Goal: Task Accomplishment & Management: Complete application form

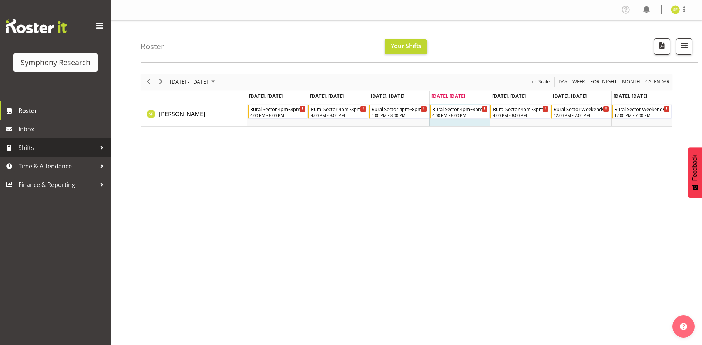
click at [98, 149] on div at bounding box center [101, 147] width 11 height 11
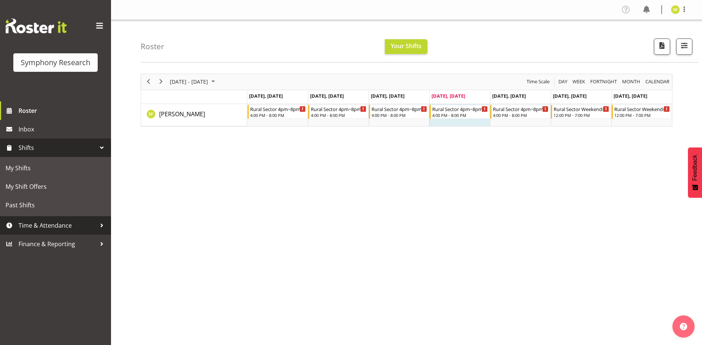
click at [88, 227] on span "Time & Attendance" at bounding box center [58, 225] width 78 height 11
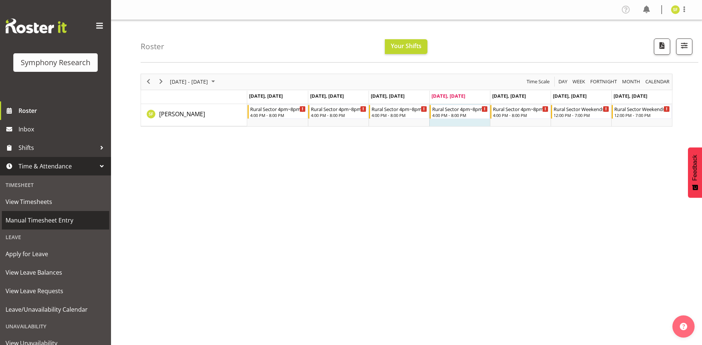
click at [61, 219] on span "Manual Timesheet Entry" at bounding box center [56, 220] width 100 height 11
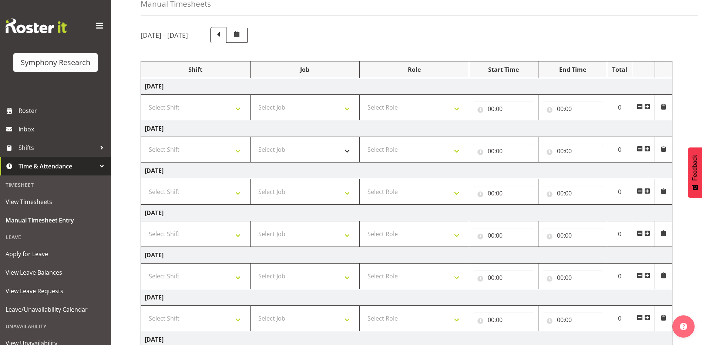
scroll to position [111, 0]
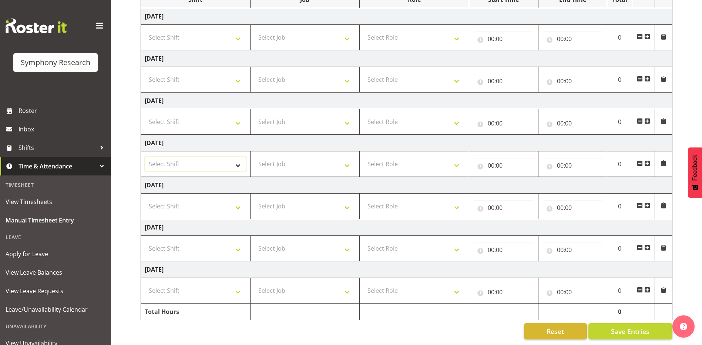
click at [237, 164] on select "Select Shift !!Weekend Residential (Roster IT Shift Label) *Business 9/10am ~ 4…" at bounding box center [196, 164] width 102 height 15
select select "81298"
click at [145, 157] on select "Select Shift !!Weekend Residential (Roster IT Shift Label) *Business 9/10am ~ 4…" at bounding box center [196, 164] width 102 height 15
click at [340, 161] on select "Select Job 550060 IF Admin 553492 World Poll Aus Wave 2 Main 2025 553493 World …" at bounding box center [305, 164] width 102 height 15
select select "10587"
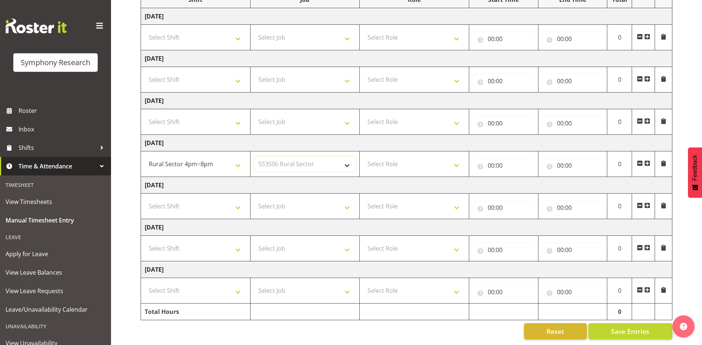
click at [254, 157] on select "Select Job 550060 IF Admin 553492 World Poll Aus Wave 2 Main 2025 553493 World …" at bounding box center [305, 164] width 102 height 15
click at [457, 161] on select "Select Role Briefing Interviewing" at bounding box center [414, 164] width 102 height 15
select select "47"
click at [363, 157] on select "Select Role Briefing Interviewing" at bounding box center [414, 164] width 102 height 15
click at [237, 205] on select "Select Shift !!Weekend Residential (Roster IT Shift Label) *Business 9/10am ~ 4…" at bounding box center [196, 206] width 102 height 15
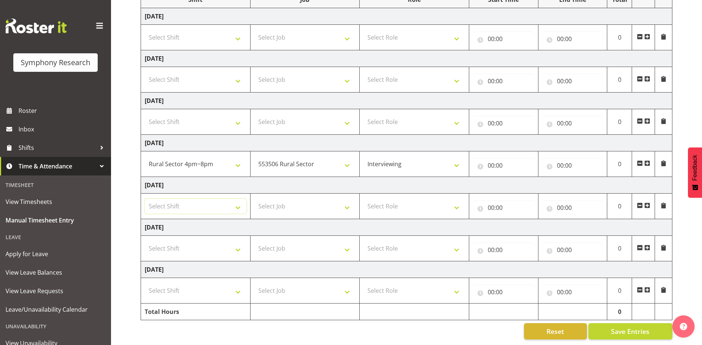
select select "81298"
click at [145, 199] on select "Select Shift !!Weekend Residential (Roster IT Shift Label) *Business 9/10am ~ 4…" at bounding box center [196, 206] width 102 height 15
click at [348, 204] on select "Select Job 550060 IF Admin 553492 World Poll Aus Wave 2 Main 2025 553493 World …" at bounding box center [305, 206] width 102 height 15
select select "10587"
click at [254, 199] on select "Select Job 550060 IF Admin 553492 World Poll Aus Wave 2 Main 2025 553493 World …" at bounding box center [305, 206] width 102 height 15
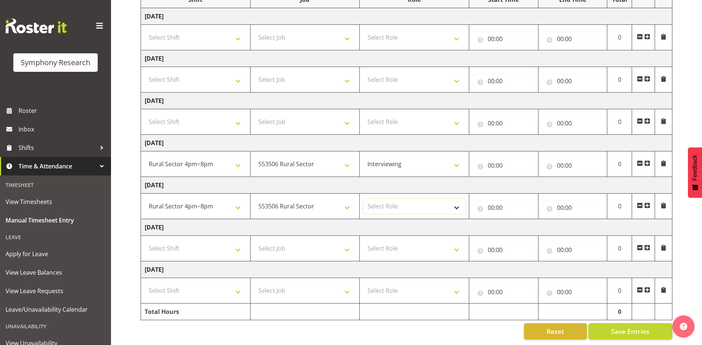
click at [457, 206] on select "Select Role Briefing Interviewing" at bounding box center [414, 206] width 102 height 15
select select "47"
click at [363, 199] on select "Select Role Briefing Interviewing" at bounding box center [414, 206] width 102 height 15
click at [662, 160] on span at bounding box center [663, 163] width 6 height 6
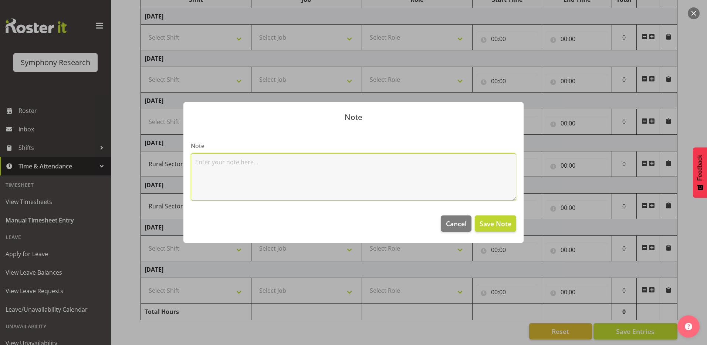
click at [403, 171] on textarea at bounding box center [354, 176] width 326 height 47
type textarea "cannot do thursday shift."
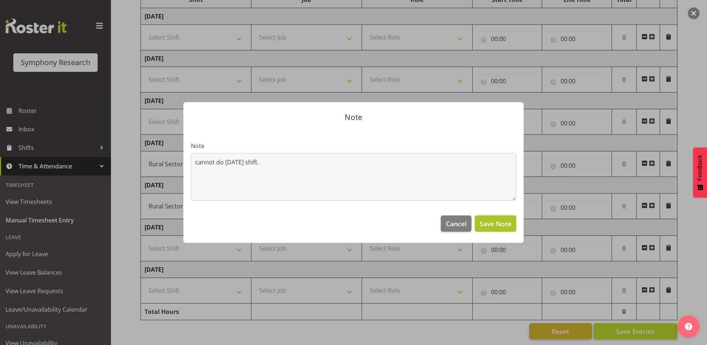
click at [498, 226] on span "Save Note" at bounding box center [496, 224] width 32 height 10
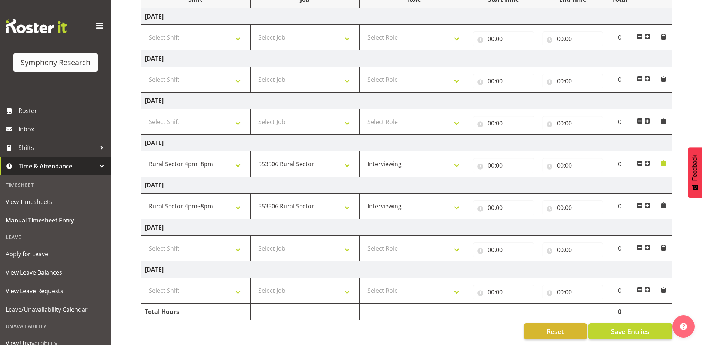
scroll to position [114, 0]
click at [238, 242] on select "Select Shift !!Weekend Residential (Roster IT Shift Label) *Business 9/10am ~ 4…" at bounding box center [196, 248] width 102 height 15
select select "81298"
click at [145, 241] on select "Select Shift !!Weekend Residential (Roster IT Shift Label) *Business 9/10am ~ 4…" at bounding box center [196, 248] width 102 height 15
click at [349, 247] on select "Select Job 550060 IF Admin 553492 World Poll Aus Wave 2 Main 2025 553493 World …" at bounding box center [305, 248] width 102 height 15
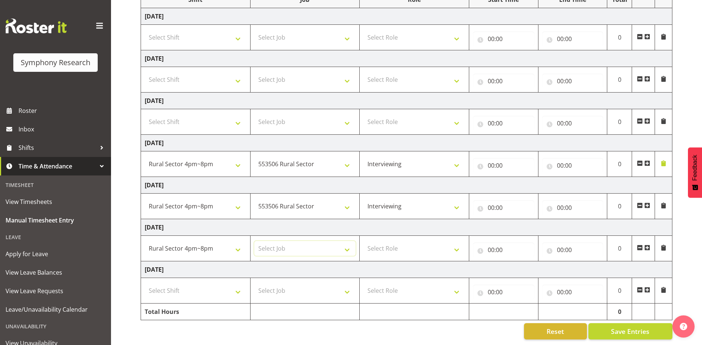
select select "10587"
click at [254, 241] on select "Select Job 550060 IF Admin 553492 World Poll Aus Wave 2 Main 2025 553493 World …" at bounding box center [305, 248] width 102 height 15
click at [453, 244] on select "Select Role Briefing Interviewing" at bounding box center [414, 248] width 102 height 15
select select "47"
click at [363, 241] on select "Select Role Briefing Interviewing" at bounding box center [414, 248] width 102 height 15
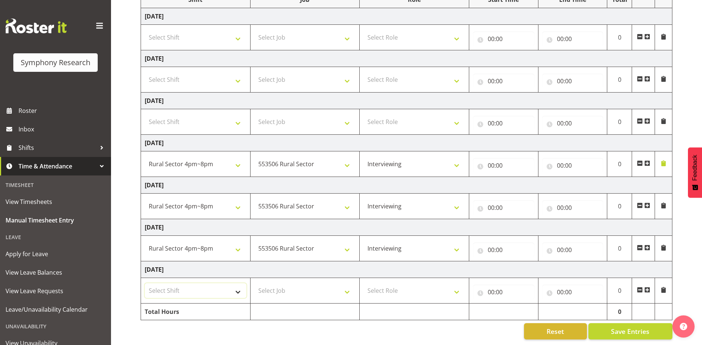
click at [238, 286] on select "Select Shift !!Weekend Residential (Roster IT Shift Label) *Business 9/10am ~ 4…" at bounding box center [196, 290] width 102 height 15
select select "81298"
click at [145, 283] on select "Select Shift !!Weekend Residential (Roster IT Shift Label) *Business 9/10am ~ 4…" at bounding box center [196, 290] width 102 height 15
click at [330, 286] on select "Select Job 550060 IF Admin 553492 World Poll Aus Wave 2 Main 2025 553493 World …" at bounding box center [305, 290] width 102 height 15
select select "10587"
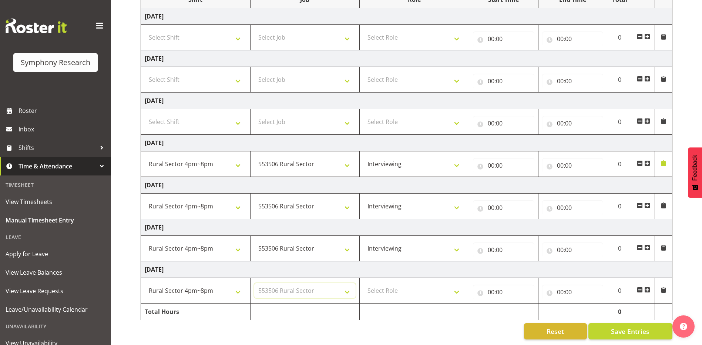
click at [254, 283] on select "Select Job 550060 IF Admin 553492 World Poll Aus Wave 2 Main 2025 553493 World …" at bounding box center [305, 290] width 102 height 15
click at [458, 285] on select "Select Role Briefing Interviewing" at bounding box center [414, 290] width 102 height 15
select select "47"
click at [363, 283] on select "Select Role Briefing Interviewing" at bounding box center [414, 290] width 102 height 15
click at [663, 202] on span at bounding box center [663, 205] width 6 height 6
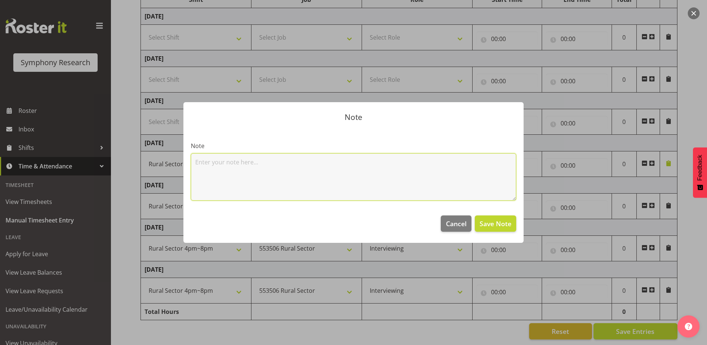
click at [331, 161] on textarea at bounding box center [354, 176] width 326 height 47
type textarea "Can do this Friday - Sunday 4-8 . Please let me know if this is ok."
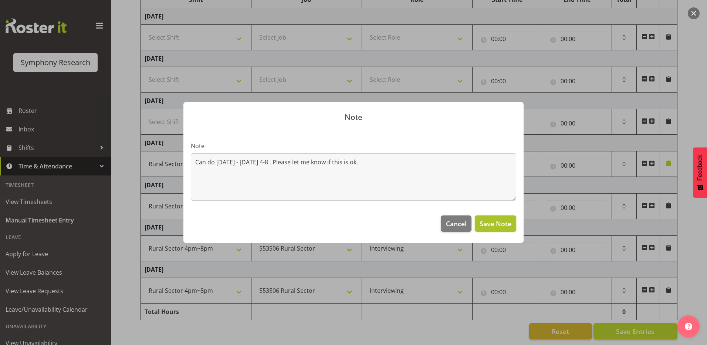
click at [511, 229] on button "Save Note" at bounding box center [495, 223] width 41 height 16
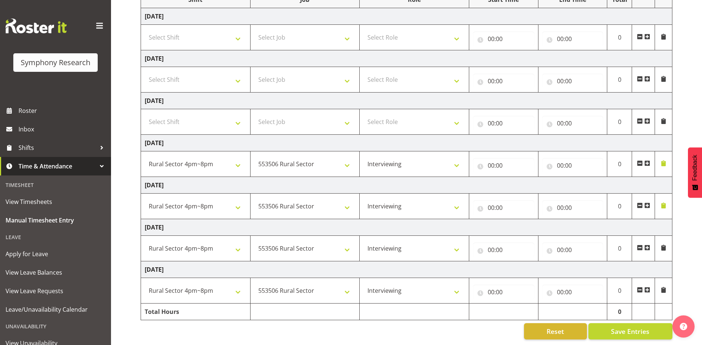
click at [659, 159] on td at bounding box center [663, 164] width 17 height 26
click at [662, 160] on span at bounding box center [663, 163] width 6 height 6
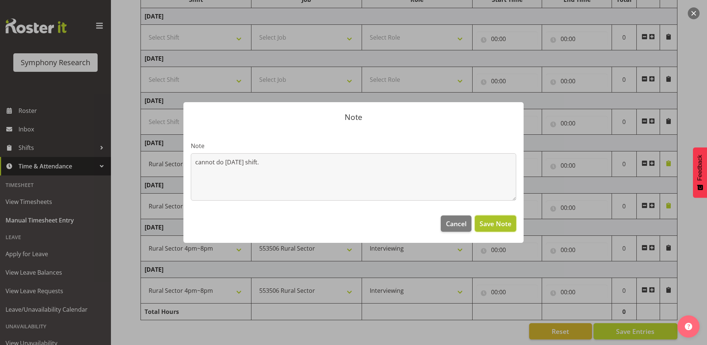
click at [482, 226] on span "Save Note" at bounding box center [496, 224] width 32 height 10
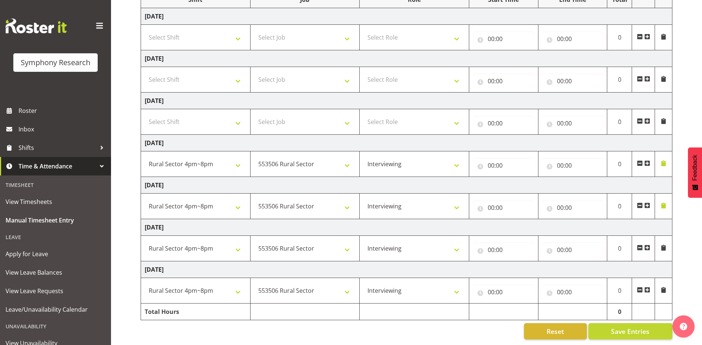
click at [661, 245] on span at bounding box center [663, 248] width 6 height 6
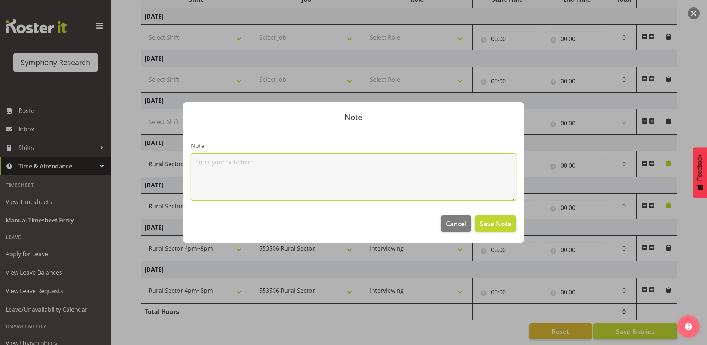
click at [433, 177] on textarea at bounding box center [354, 176] width 326 height 47
type textarea "can do saturday 4-8"
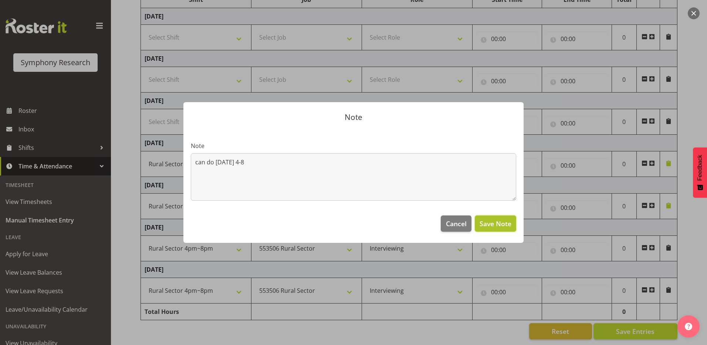
click at [498, 225] on span "Save Note" at bounding box center [496, 224] width 32 height 10
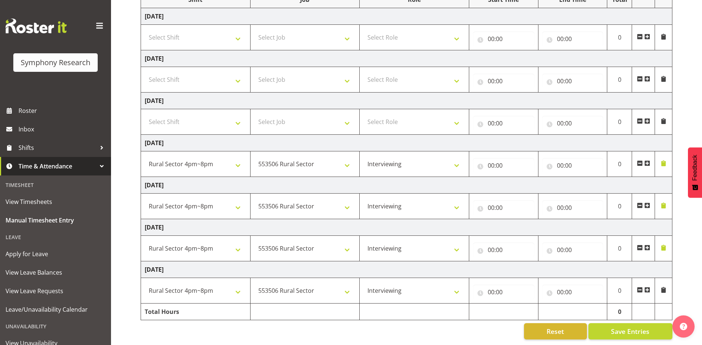
click at [663, 287] on span at bounding box center [663, 290] width 6 height 6
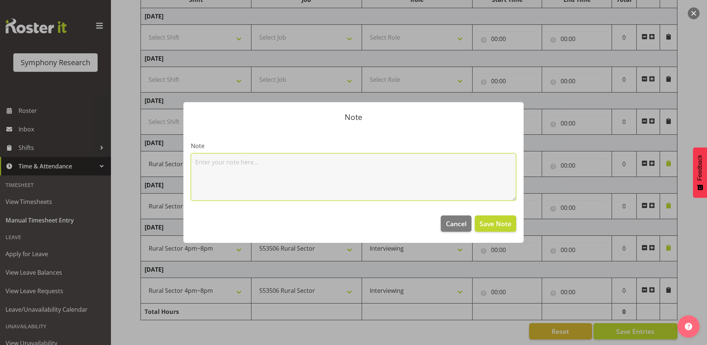
click at [295, 160] on textarea at bounding box center [354, 176] width 326 height 47
type textarea "can do sunday 4-8"
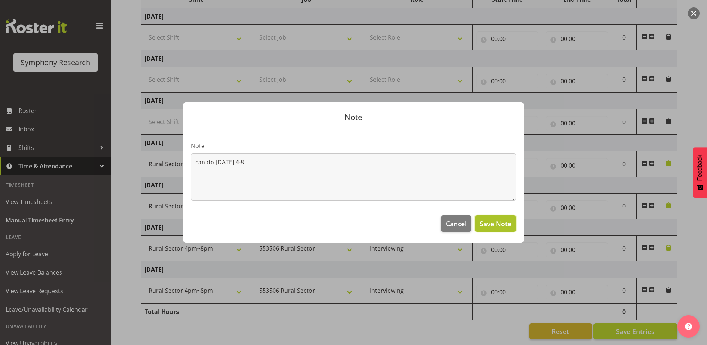
click at [500, 225] on span "Save Note" at bounding box center [496, 224] width 32 height 10
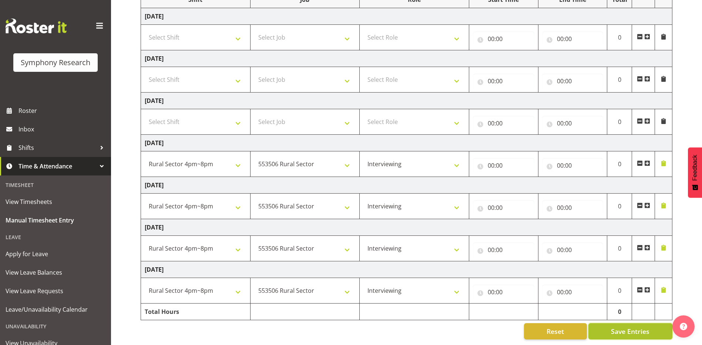
click at [639, 326] on span "Save Entries" at bounding box center [630, 331] width 38 height 10
select select
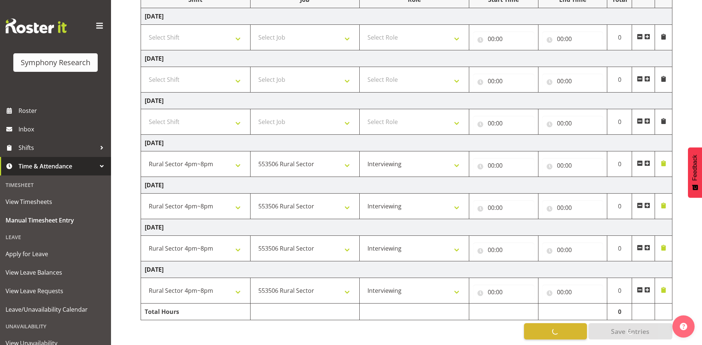
select select
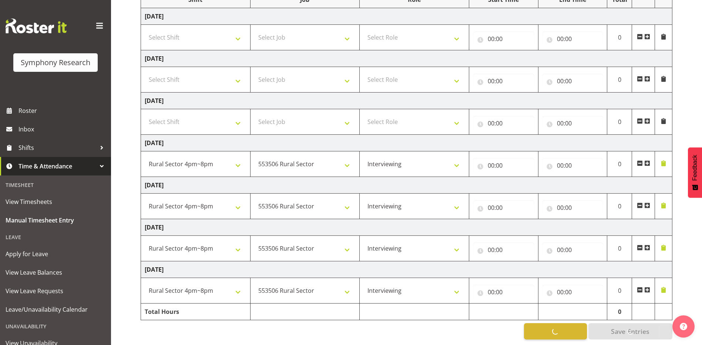
select select
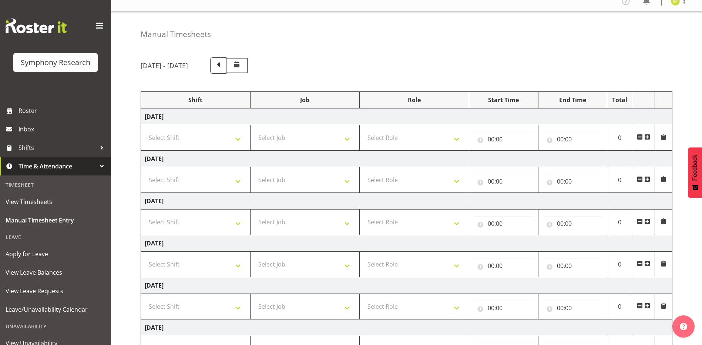
scroll to position [0, 0]
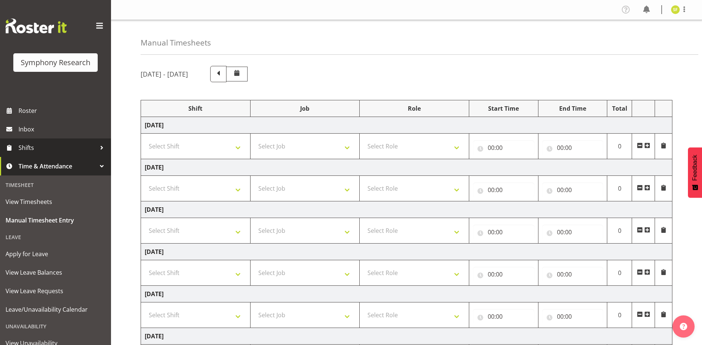
click at [68, 148] on span "Shifts" at bounding box center [58, 147] width 78 height 11
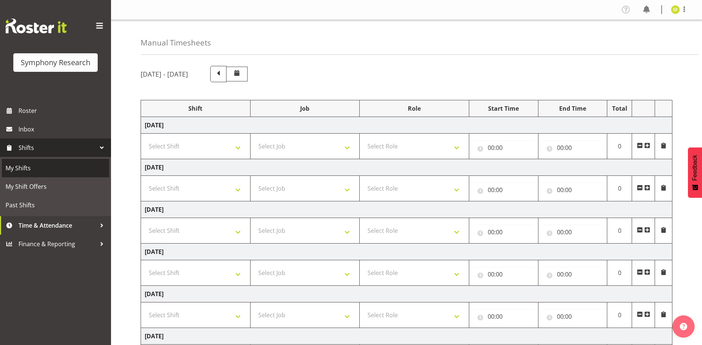
click at [62, 171] on span "My Shifts" at bounding box center [56, 167] width 100 height 11
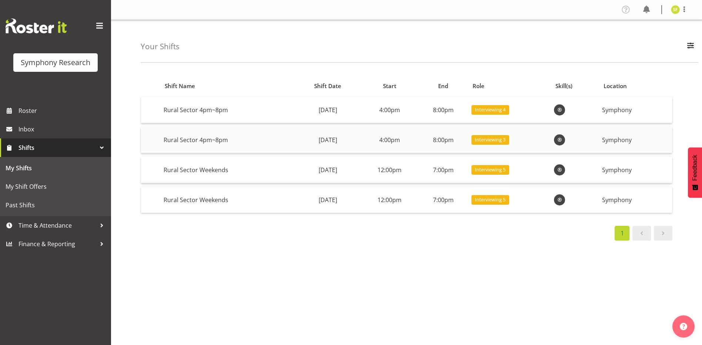
click at [564, 141] on span at bounding box center [559, 139] width 9 height 9
click at [612, 169] on td "Symphony" at bounding box center [635, 170] width 73 height 26
click at [596, 195] on div at bounding box center [575, 199] width 42 height 11
click at [485, 196] on td "Interviewing 5" at bounding box center [509, 200] width 83 height 26
click at [300, 179] on td "[DATE]" at bounding box center [327, 170] width 67 height 26
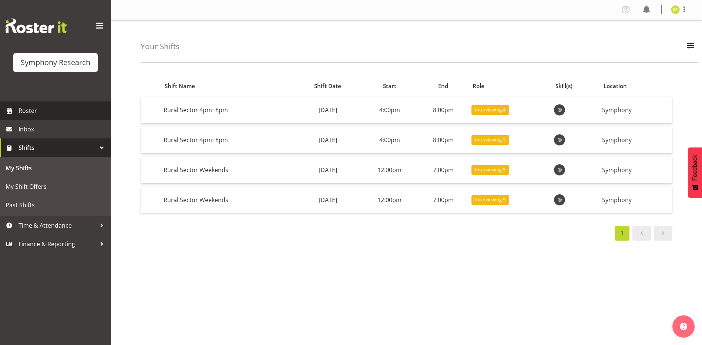
click at [49, 108] on span "Roster" at bounding box center [63, 110] width 89 height 11
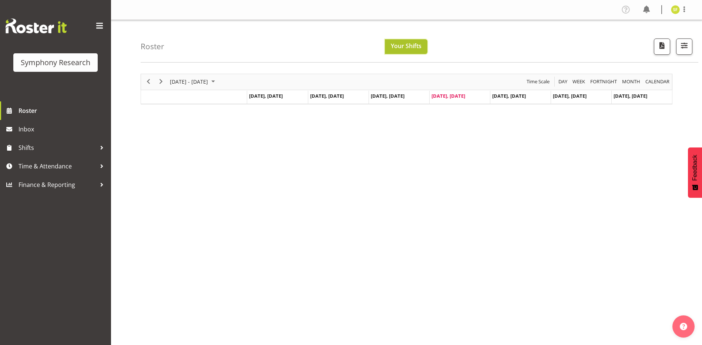
click at [413, 46] on span "Your Shifts" at bounding box center [406, 46] width 31 height 8
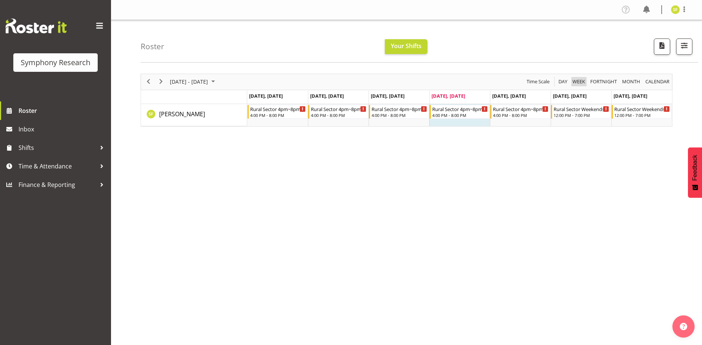
click at [577, 80] on span "Week" at bounding box center [579, 81] width 14 height 9
click at [218, 81] on span "September 2025" at bounding box center [213, 81] width 9 height 9
click at [179, 151] on span "15" at bounding box center [177, 150] width 11 height 11
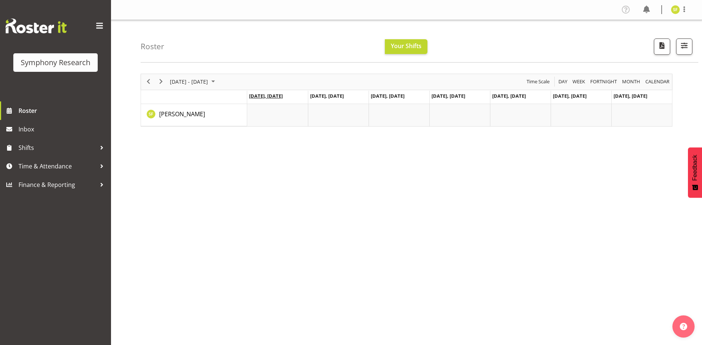
click at [279, 98] on span "Sep 15, Monday" at bounding box center [266, 96] width 34 height 7
click at [271, 93] on span "Sep 15, Monday" at bounding box center [266, 96] width 34 height 7
click at [263, 114] on td "Timeline Week of September 15, 2025" at bounding box center [277, 115] width 61 height 22
click at [266, 113] on td "Timeline Week of September 15, 2025" at bounding box center [277, 115] width 61 height 22
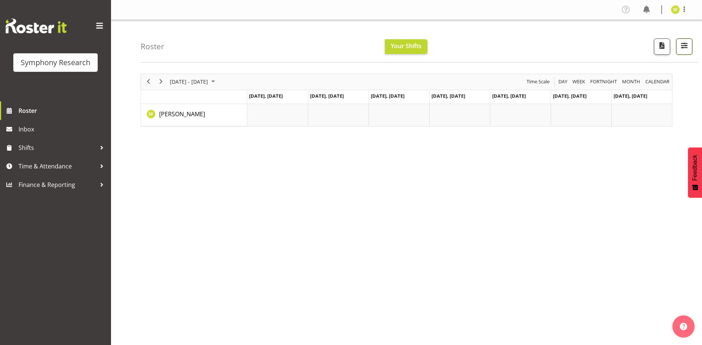
click at [679, 46] on span "button" at bounding box center [684, 46] width 10 height 10
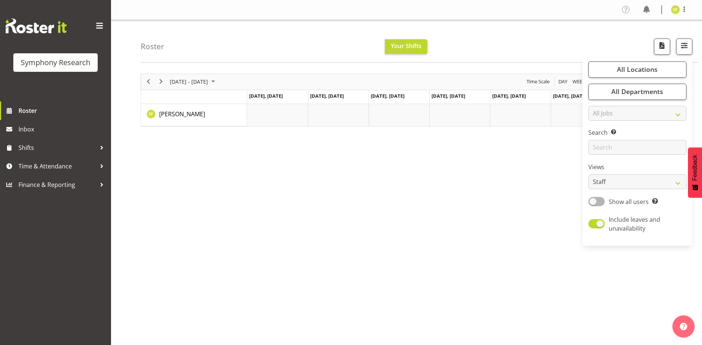
click at [481, 160] on div "September 15 - 21, 2025 Today Day Week Fortnight Month calendar Month Agenda Ti…" at bounding box center [421, 216] width 561 height 296
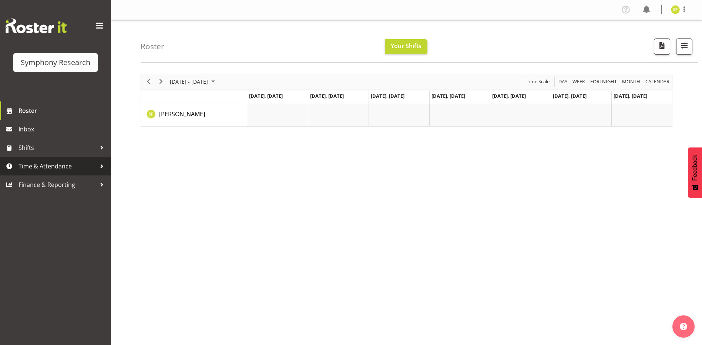
click at [89, 164] on span "Time & Attendance" at bounding box center [58, 166] width 78 height 11
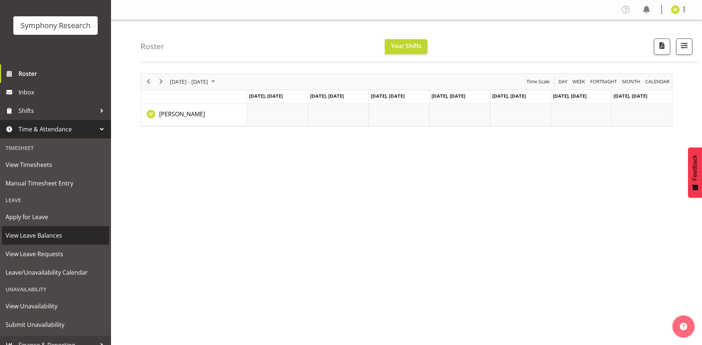
scroll to position [46, 0]
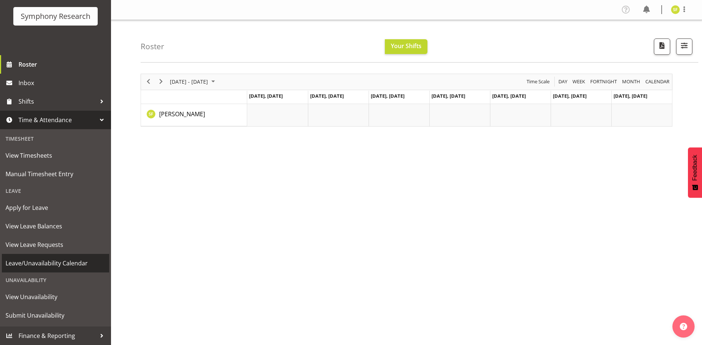
click at [72, 263] on span "Leave/Unavailability Calendar" at bounding box center [56, 263] width 100 height 11
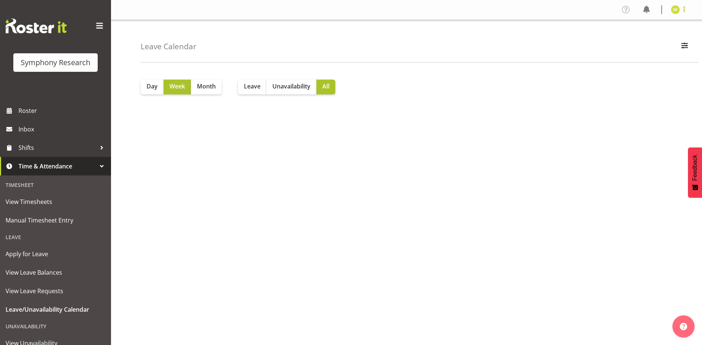
click at [686, 10] on span at bounding box center [684, 9] width 9 height 9
click at [654, 41] on link "Log Out" at bounding box center [653, 38] width 71 height 13
